Goal: Information Seeking & Learning: Compare options

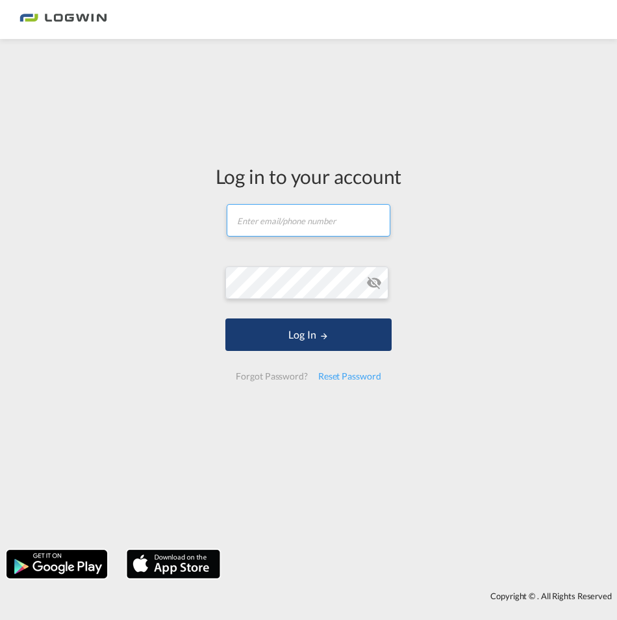
type input "[PERSON_NAME][EMAIL_ADDRESS][PERSON_NAME][DOMAIN_NAME]"
click at [288, 349] on button "Log In" at bounding box center [308, 334] width 166 height 32
